Goal: Information Seeking & Learning: Learn about a topic

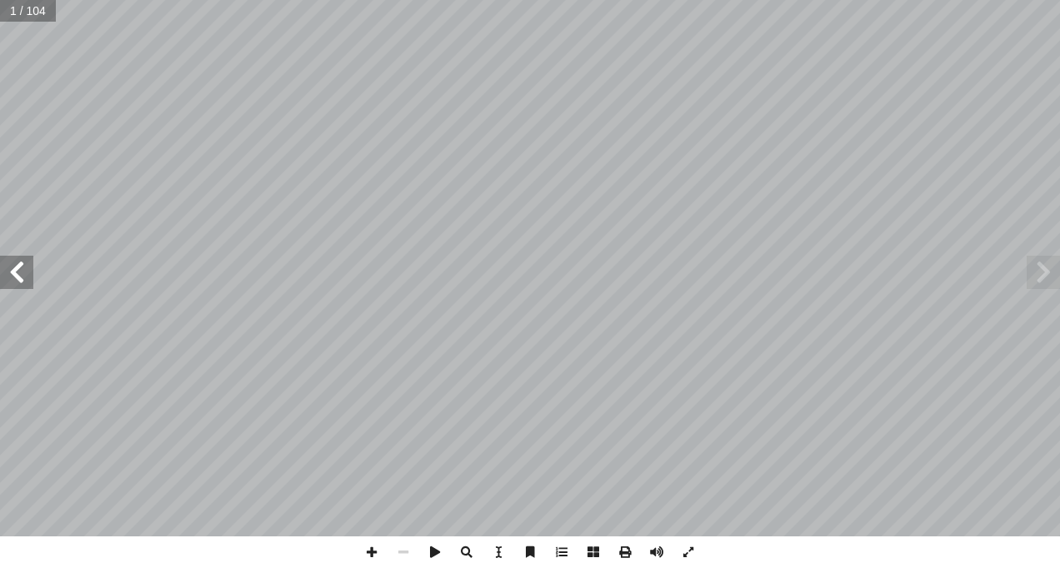
click at [23, 267] on span at bounding box center [16, 272] width 33 height 33
click at [34, 273] on div "ُ ة َّ ي ِ يات َ ح ْ وال ُ ة َّ ي ِ ن َ ط َ و ْ ال ُ ة َ ي ِ ب ْ ر َّ الت ب ِ ا…" at bounding box center [530, 268] width 1060 height 537
click at [23, 272] on span at bounding box center [16, 272] width 33 height 33
click at [23, 273] on span at bounding box center [16, 272] width 33 height 33
click at [23, 275] on span at bounding box center [16, 272] width 33 height 33
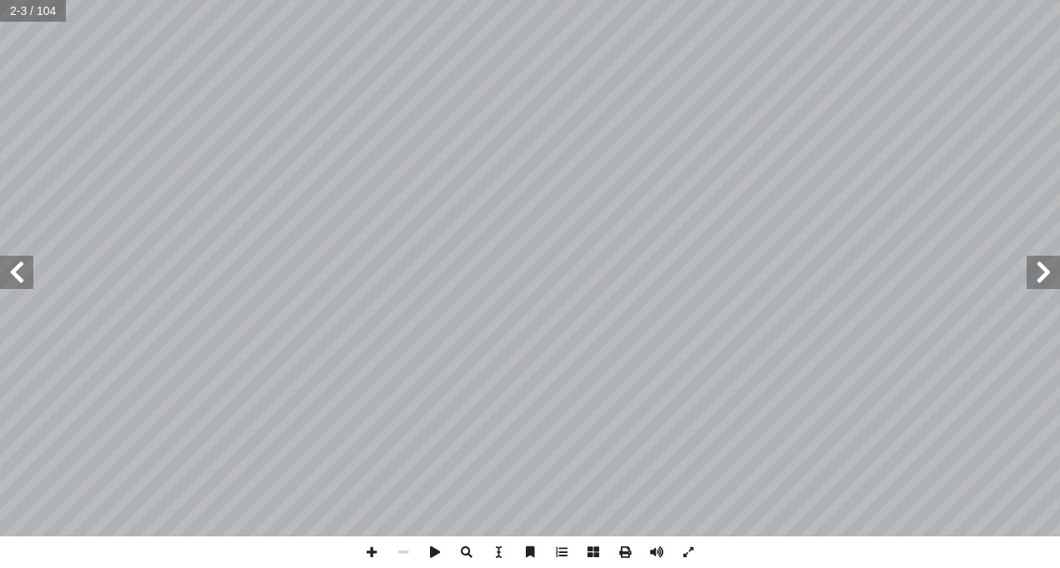
click at [23, 283] on span at bounding box center [16, 272] width 33 height 33
click at [20, 281] on span at bounding box center [16, 272] width 33 height 33
click at [28, 284] on span at bounding box center [16, 272] width 33 height 33
click at [16, 275] on span at bounding box center [16, 272] width 33 height 33
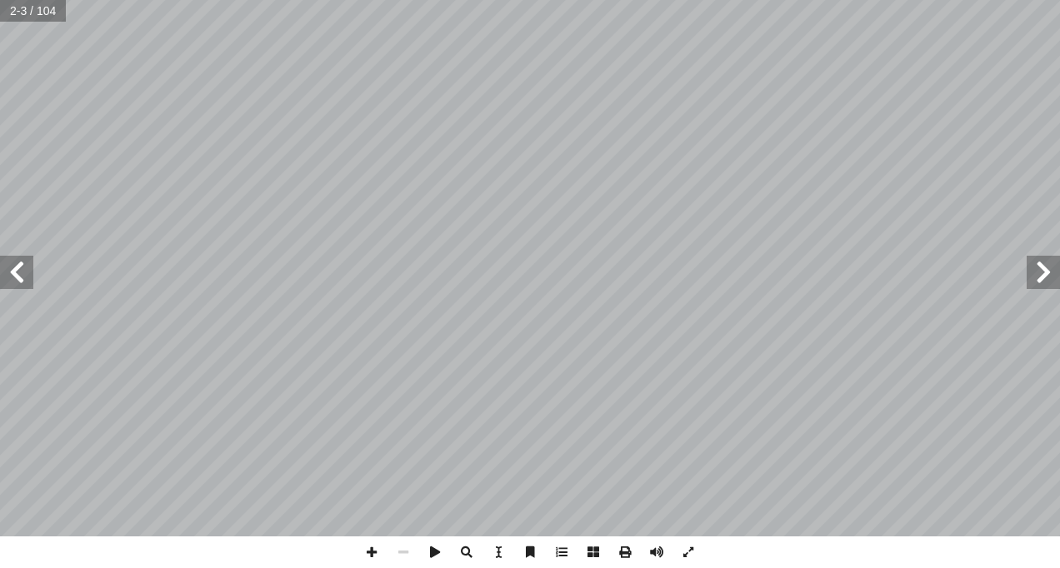
click at [17, 275] on span at bounding box center [16, 272] width 33 height 33
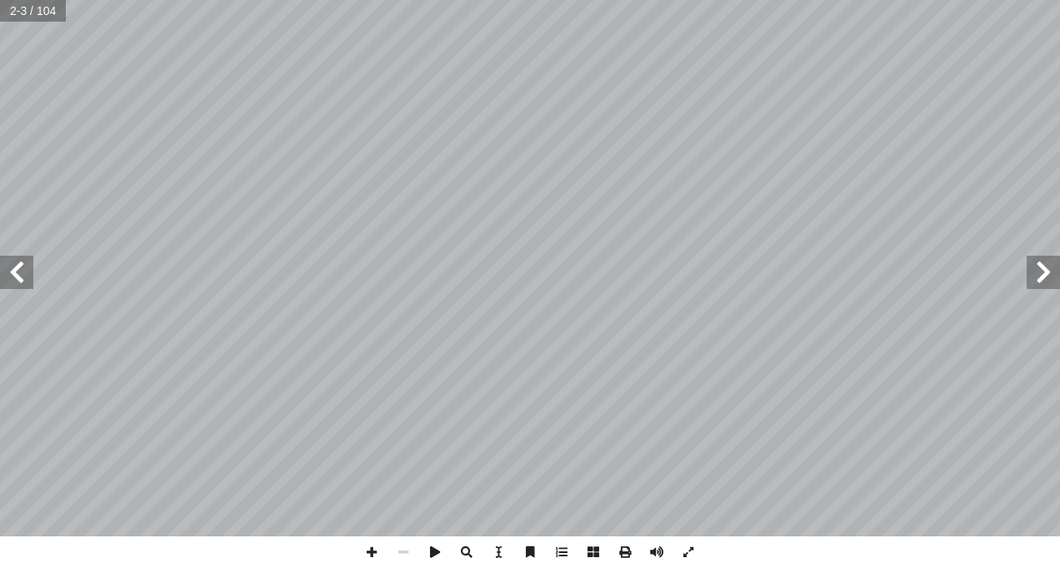
click at [17, 275] on span at bounding box center [16, 272] width 33 height 33
click at [17, 272] on span at bounding box center [16, 272] width 33 height 33
click at [23, 271] on span at bounding box center [16, 272] width 33 height 33
click at [8, 266] on span at bounding box center [16, 272] width 33 height 33
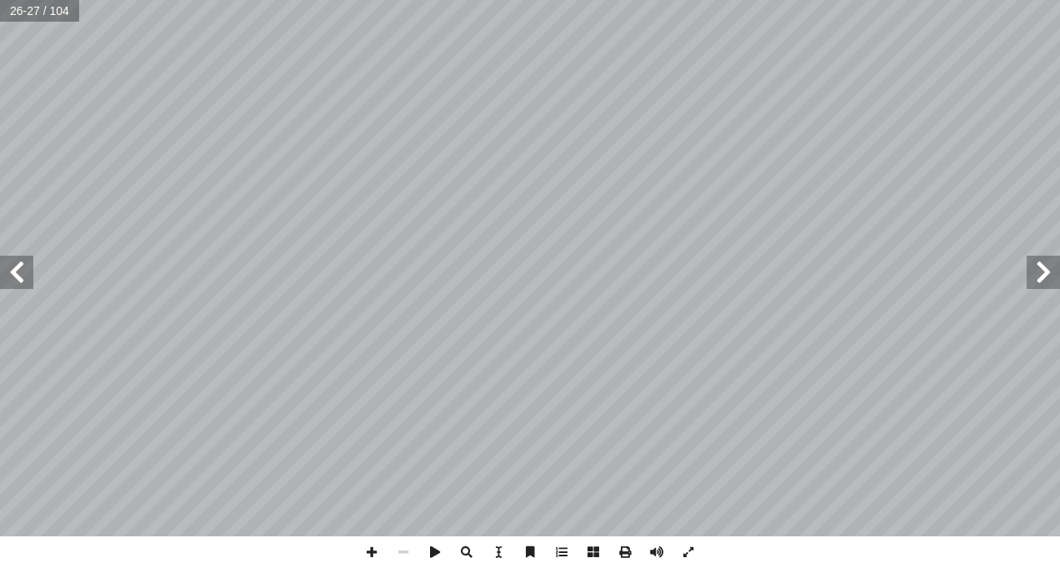
click at [8, 266] on span at bounding box center [16, 272] width 33 height 33
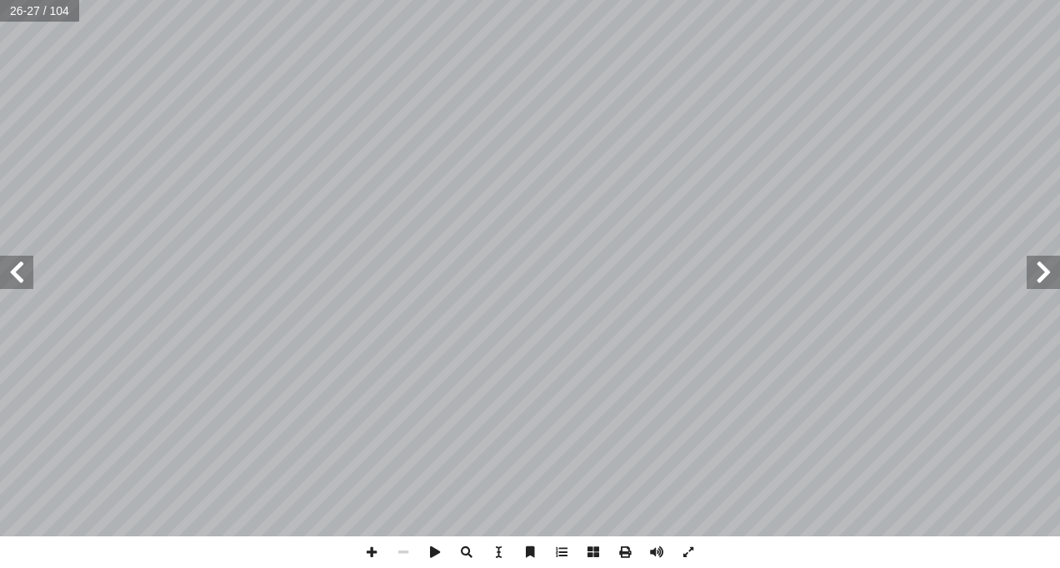
click at [8, 266] on span at bounding box center [16, 272] width 33 height 33
click at [33, 259] on span at bounding box center [16, 272] width 33 height 33
click at [1033, 273] on span at bounding box center [1043, 272] width 33 height 33
click at [1037, 276] on span at bounding box center [1043, 272] width 33 height 33
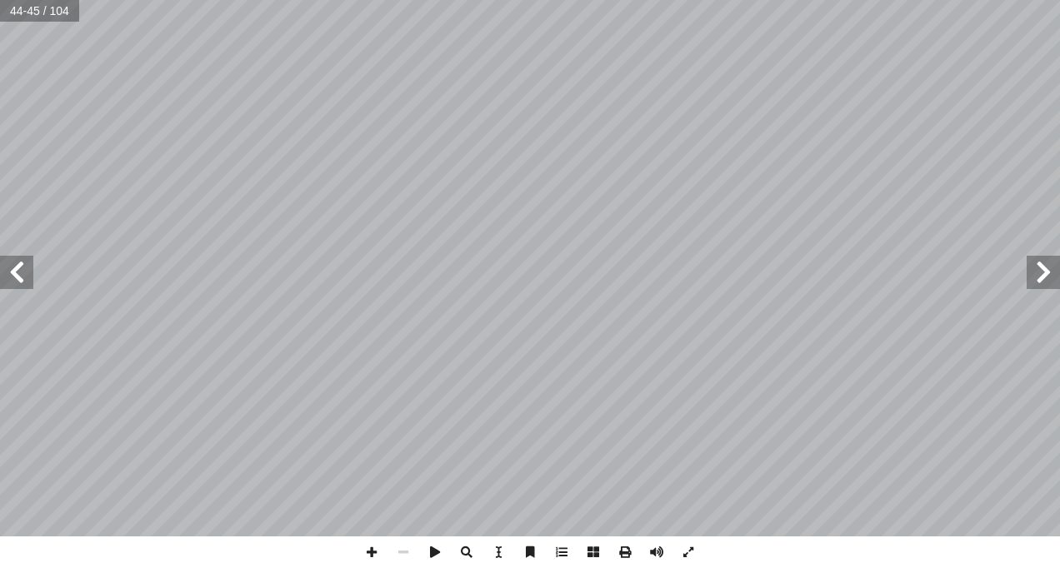
click at [1037, 276] on span at bounding box center [1043, 272] width 33 height 33
click at [1038, 276] on span at bounding box center [1043, 272] width 33 height 33
click at [1038, 277] on span at bounding box center [1043, 272] width 33 height 33
click at [1038, 278] on span at bounding box center [1043, 272] width 33 height 33
click at [21, 278] on span at bounding box center [16, 272] width 33 height 33
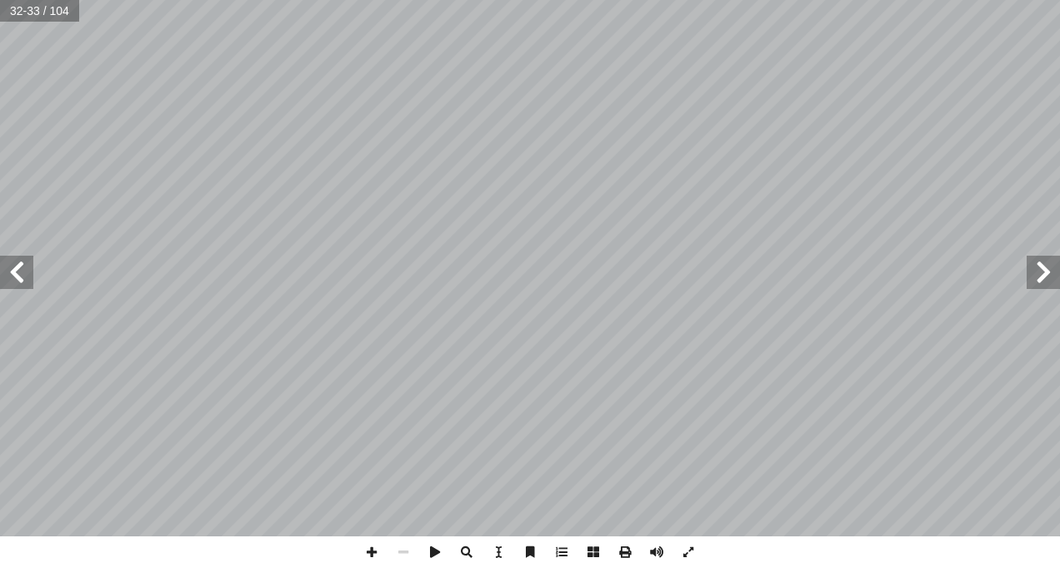
click at [32, 269] on span at bounding box center [16, 272] width 33 height 33
click at [0, 152] on html "الصفحة الرئيسية الصف الأول الصف الثاني الصف الثالث الصف الرابع الصف الخامس الصف…" at bounding box center [530, 76] width 1060 height 152
click at [12, 272] on span at bounding box center [16, 272] width 33 height 33
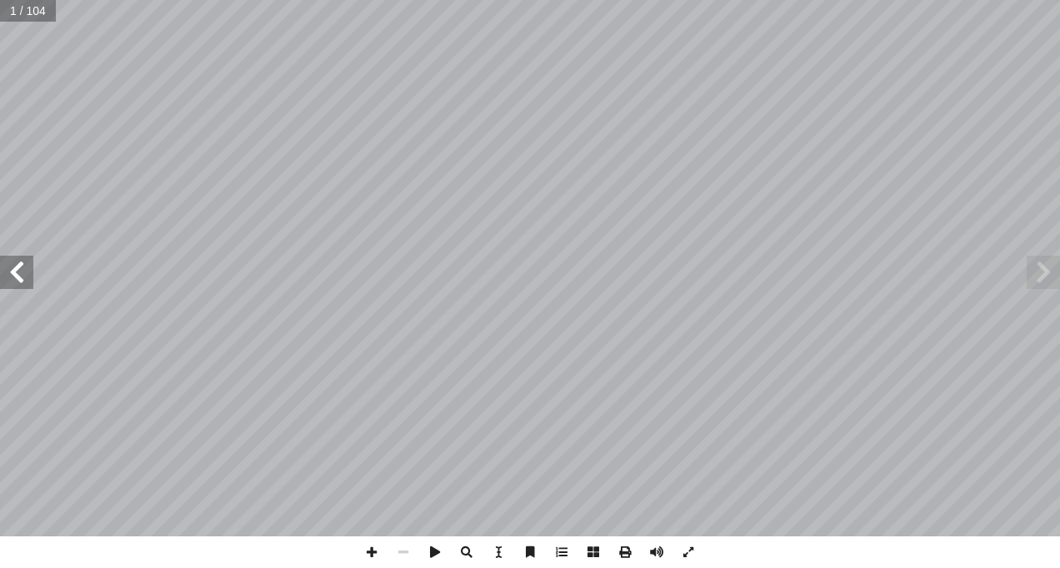
click at [12, 272] on span at bounding box center [16, 272] width 33 height 33
click at [15, 268] on span at bounding box center [16, 272] width 33 height 33
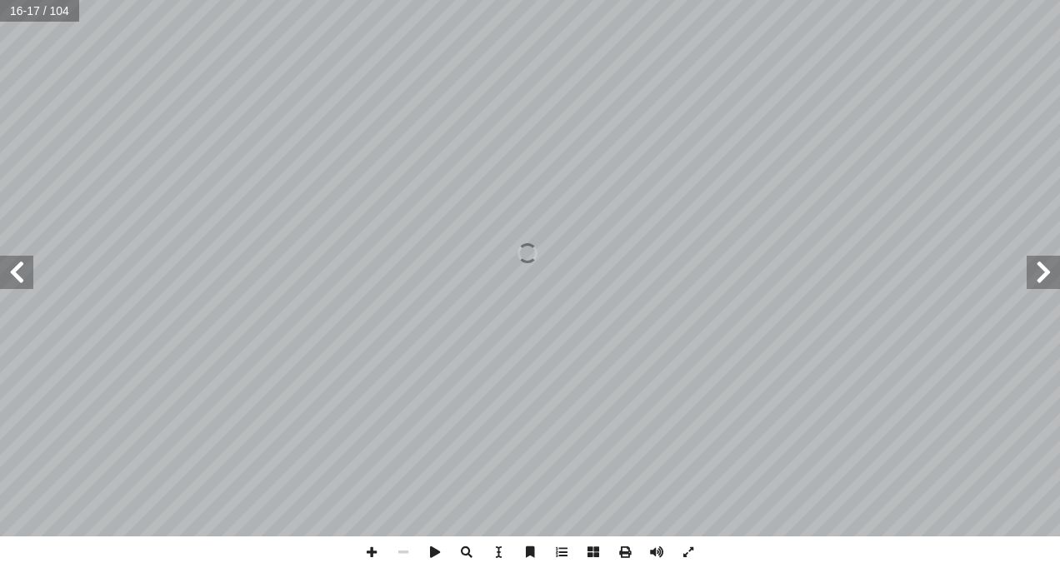
click at [15, 268] on span at bounding box center [16, 272] width 33 height 33
click at [17, 263] on span at bounding box center [16, 272] width 33 height 33
click at [2, 289] on div "ُ ة َّ ي ِ يات َ ح ْ وال ُ ة َّ ي ِ ن َ ط َ و ْ ال ُ ة َ ي ِ ب ْ ر َّ الت ب ِ ا…" at bounding box center [530, 268] width 1060 height 537
click at [9, 277] on span at bounding box center [16, 272] width 33 height 33
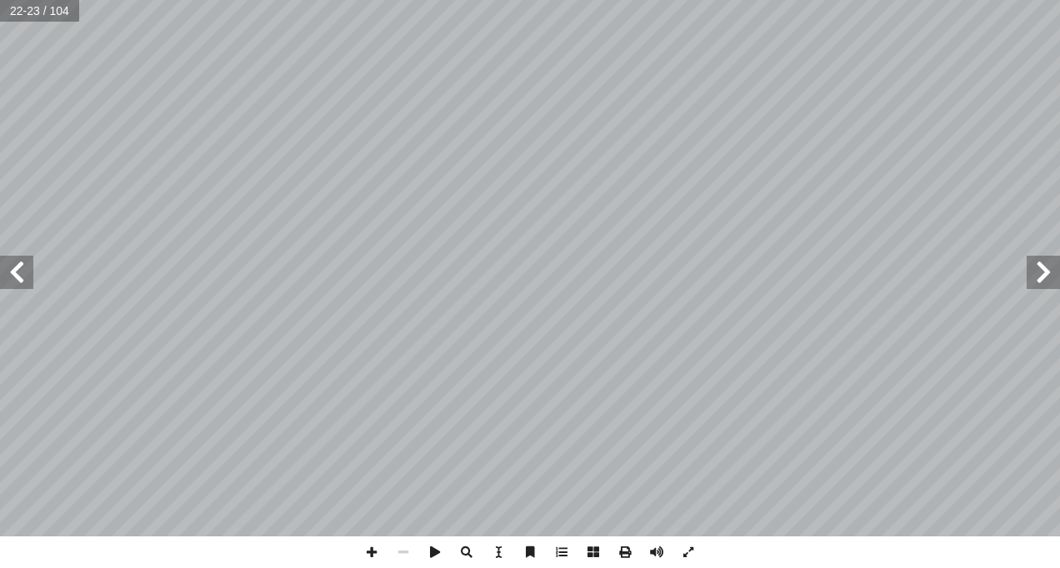
click at [11, 273] on span at bounding box center [16, 272] width 33 height 33
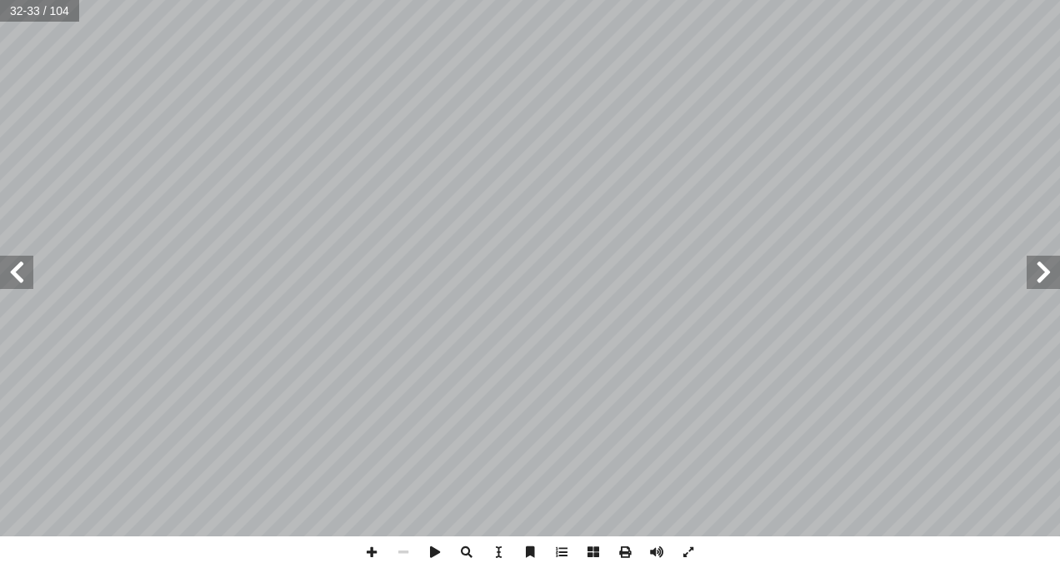
click at [13, 269] on span at bounding box center [16, 272] width 33 height 33
click at [4, 271] on span at bounding box center [16, 272] width 33 height 33
click at [374, 550] on span at bounding box center [372, 553] width 32 height 32
